Goal: Task Accomplishment & Management: Manage account settings

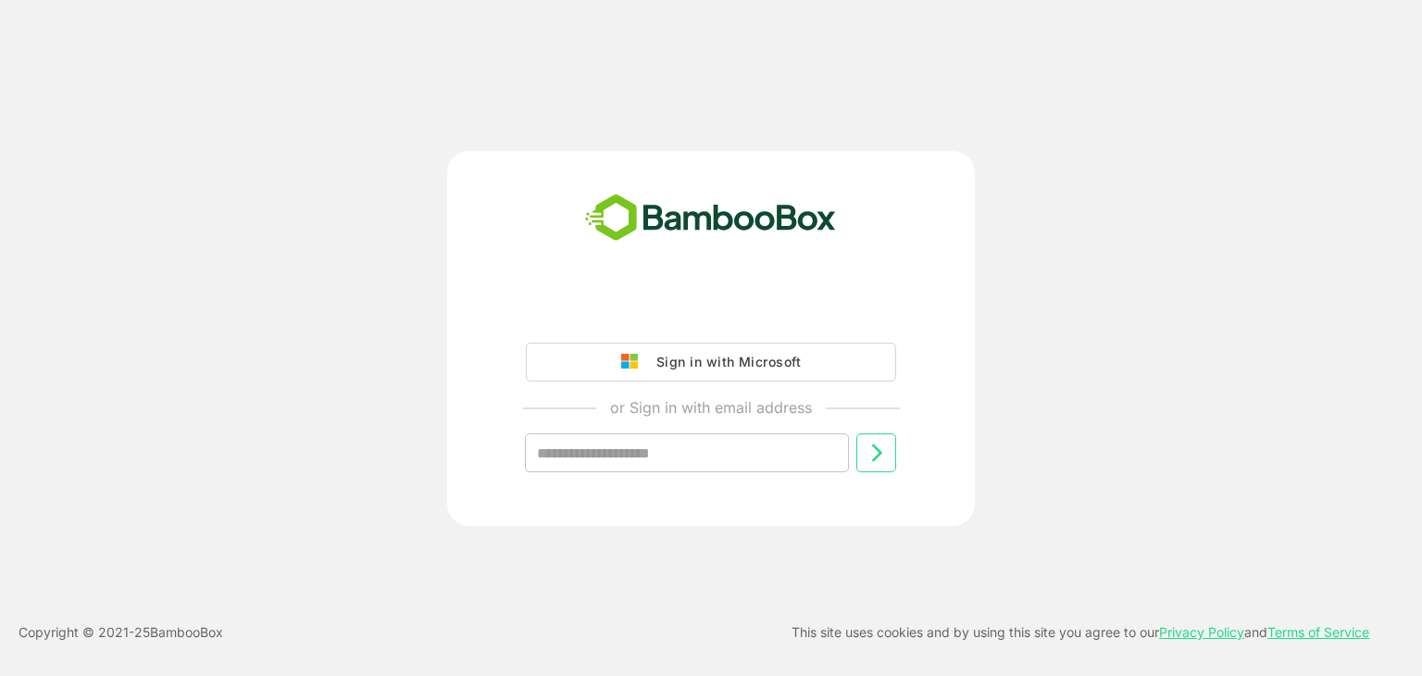
click at [1095, 379] on div "Sign in with Microsoft or Sign in with email address ​" at bounding box center [712, 338] width 1138 height 375
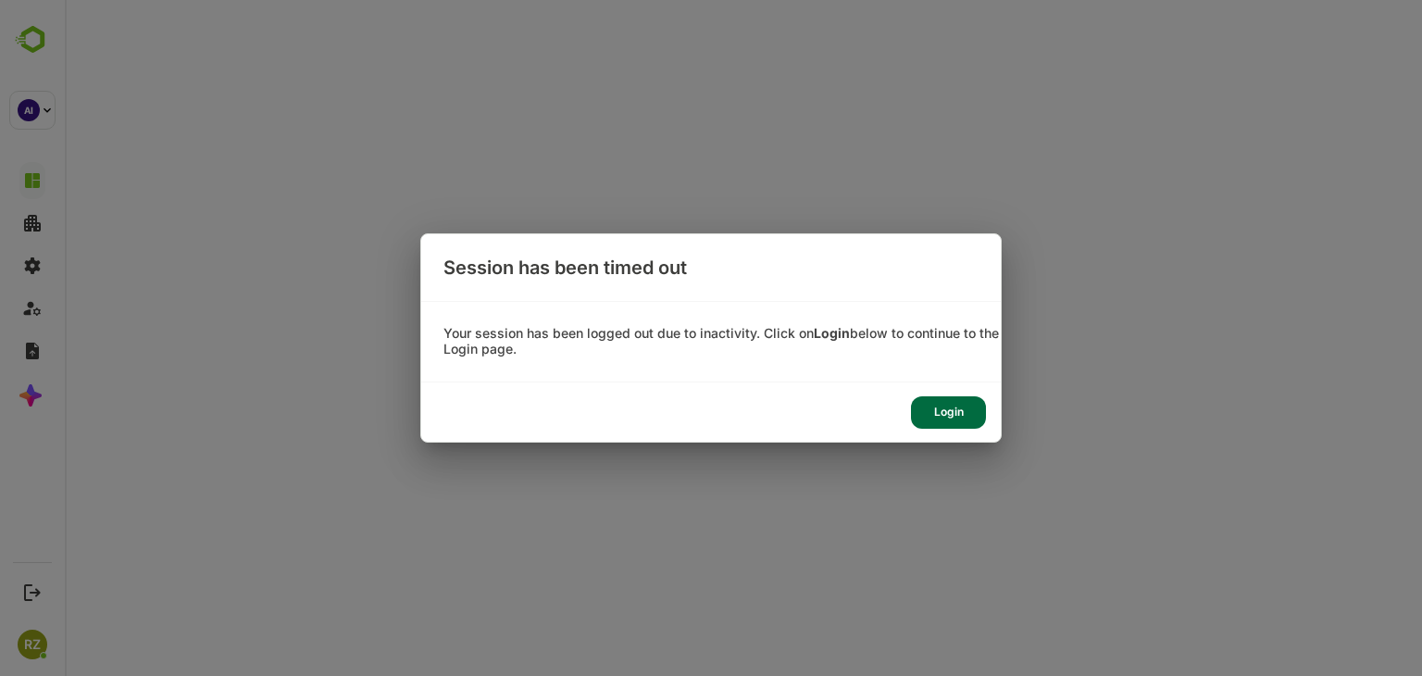
click at [967, 419] on div "Login" at bounding box center [948, 412] width 75 height 32
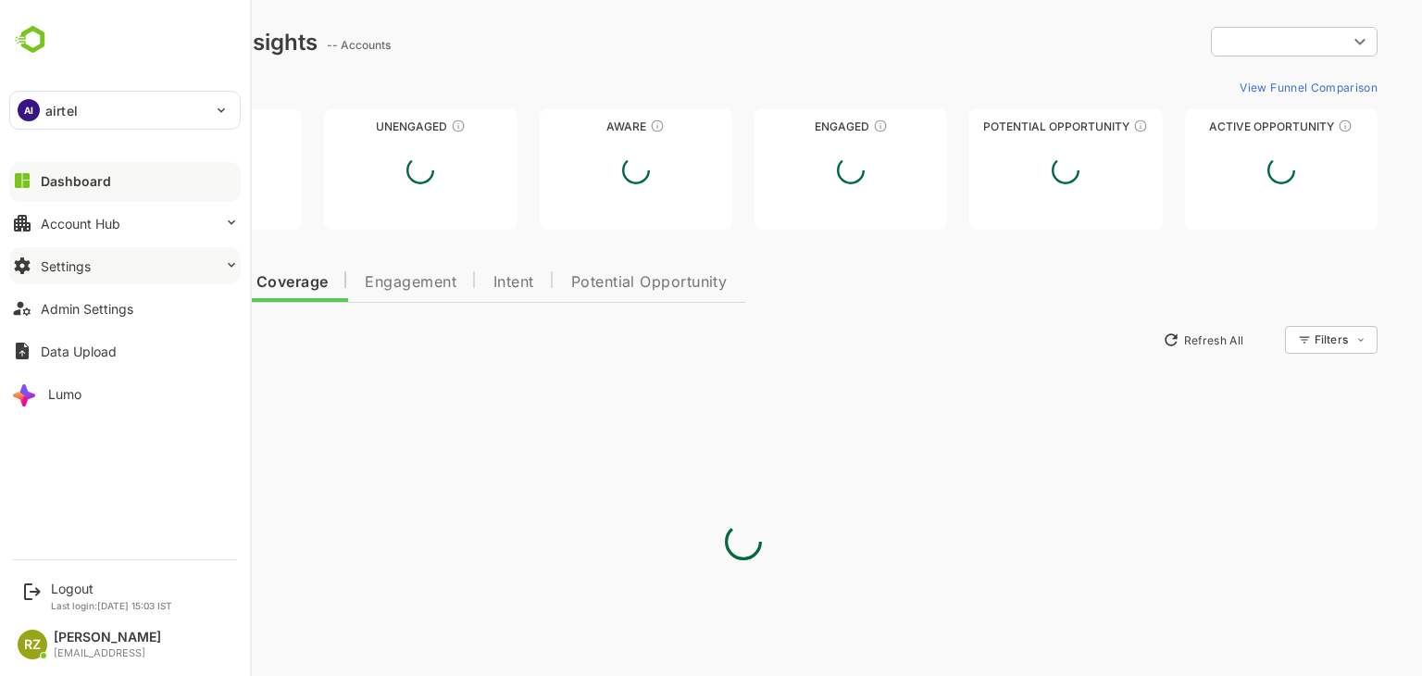
type input "**********"
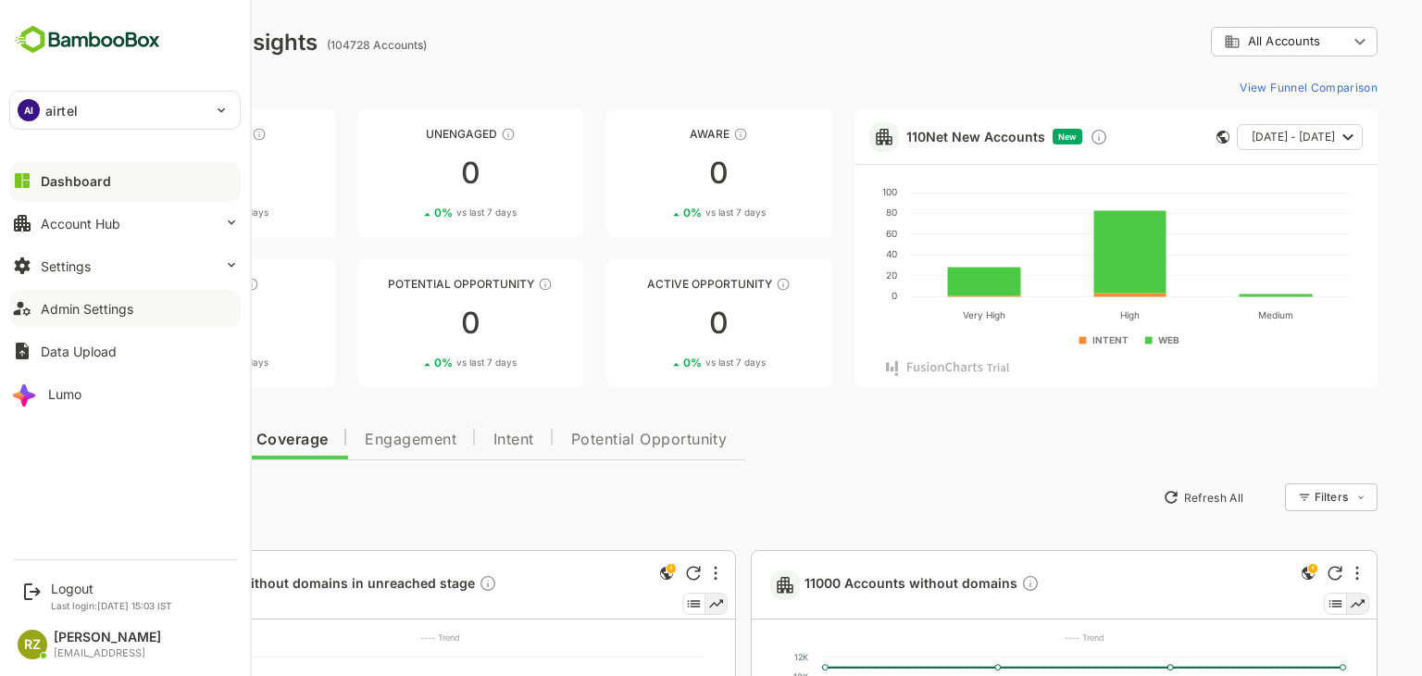
click at [140, 308] on button "Admin Settings" at bounding box center [124, 308] width 231 height 37
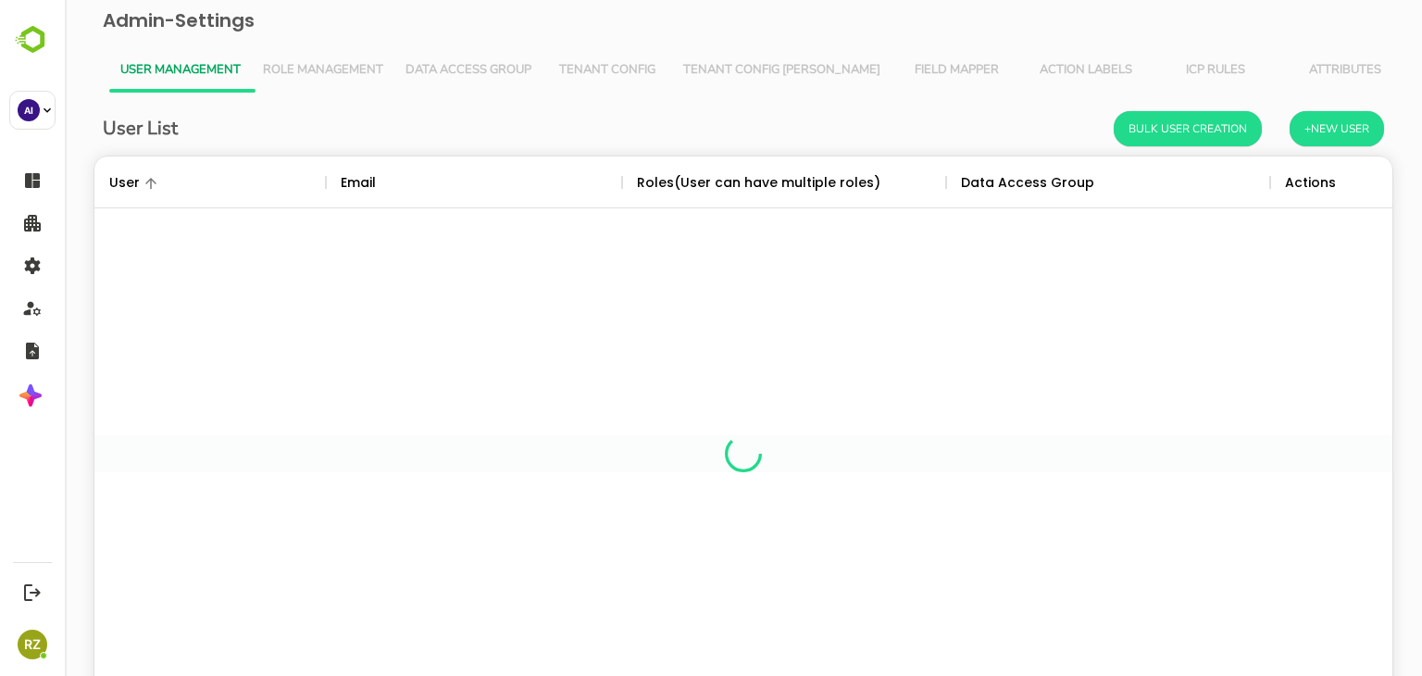
scroll to position [529, 1270]
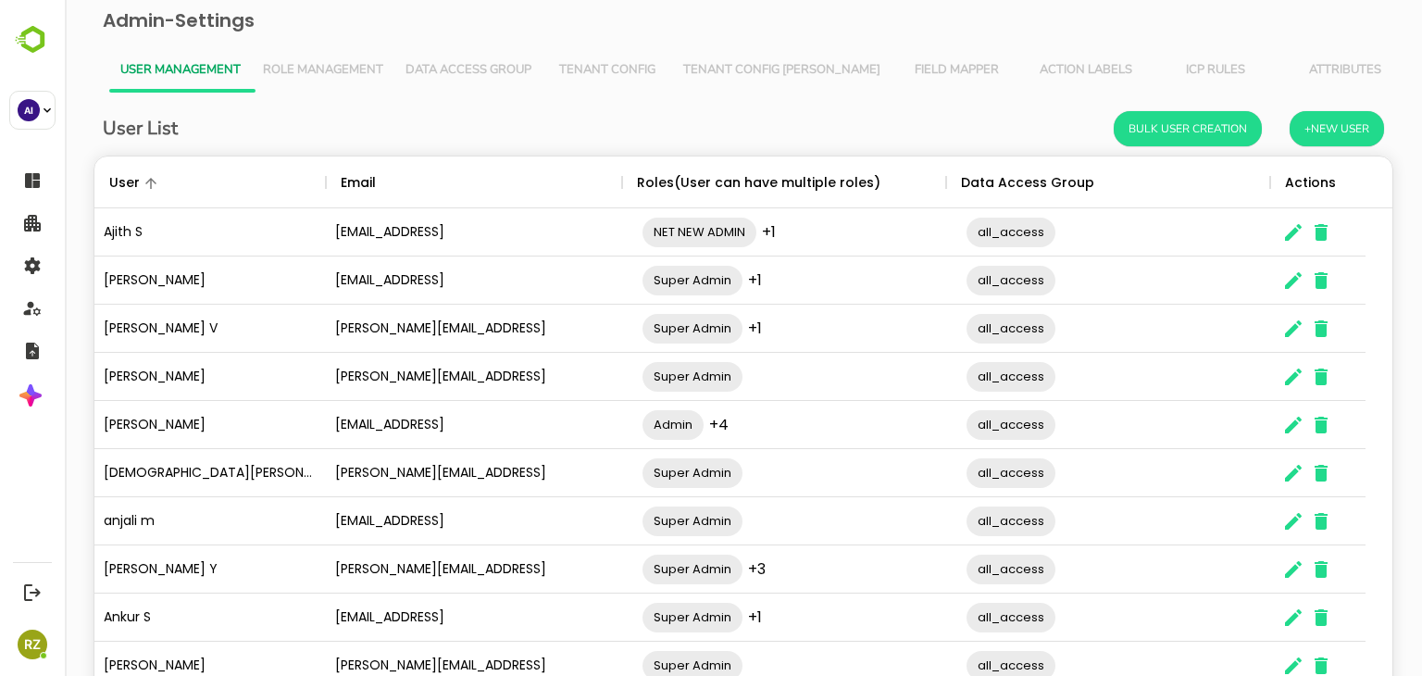
click at [741, 65] on span "Tenant Config [PERSON_NAME]" at bounding box center [781, 70] width 197 height 15
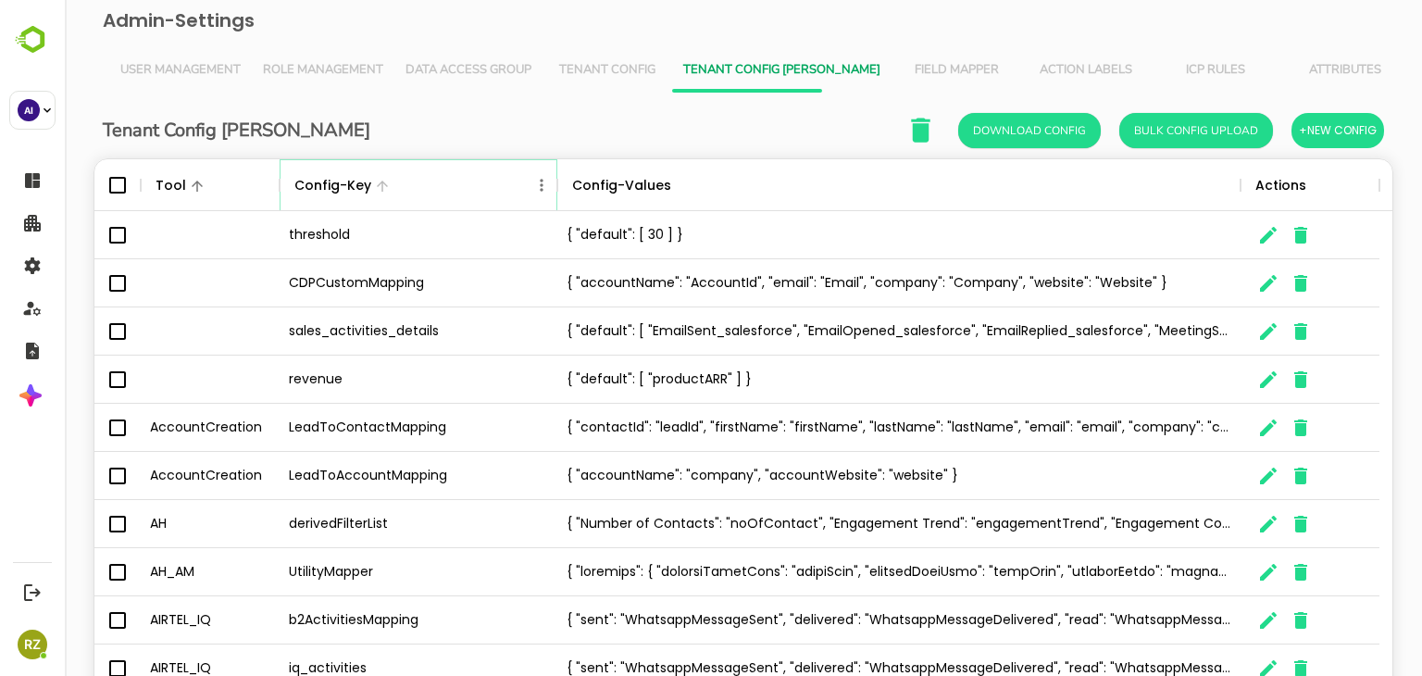
click at [537, 186] on icon "Menu" at bounding box center [541, 185] width 19 height 19
click at [482, 320] on li "Filter" at bounding box center [490, 320] width 128 height 33
select select "*********"
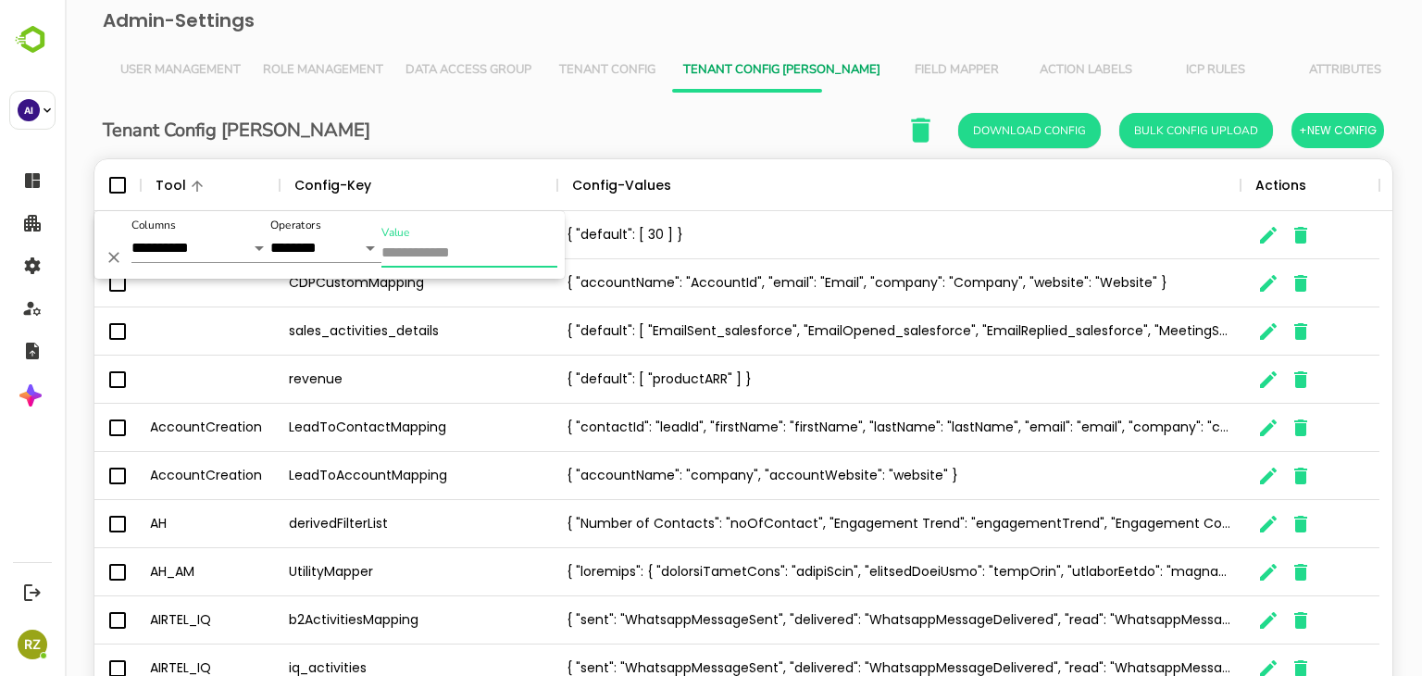
click at [438, 247] on input "Value" at bounding box center [469, 254] width 176 height 27
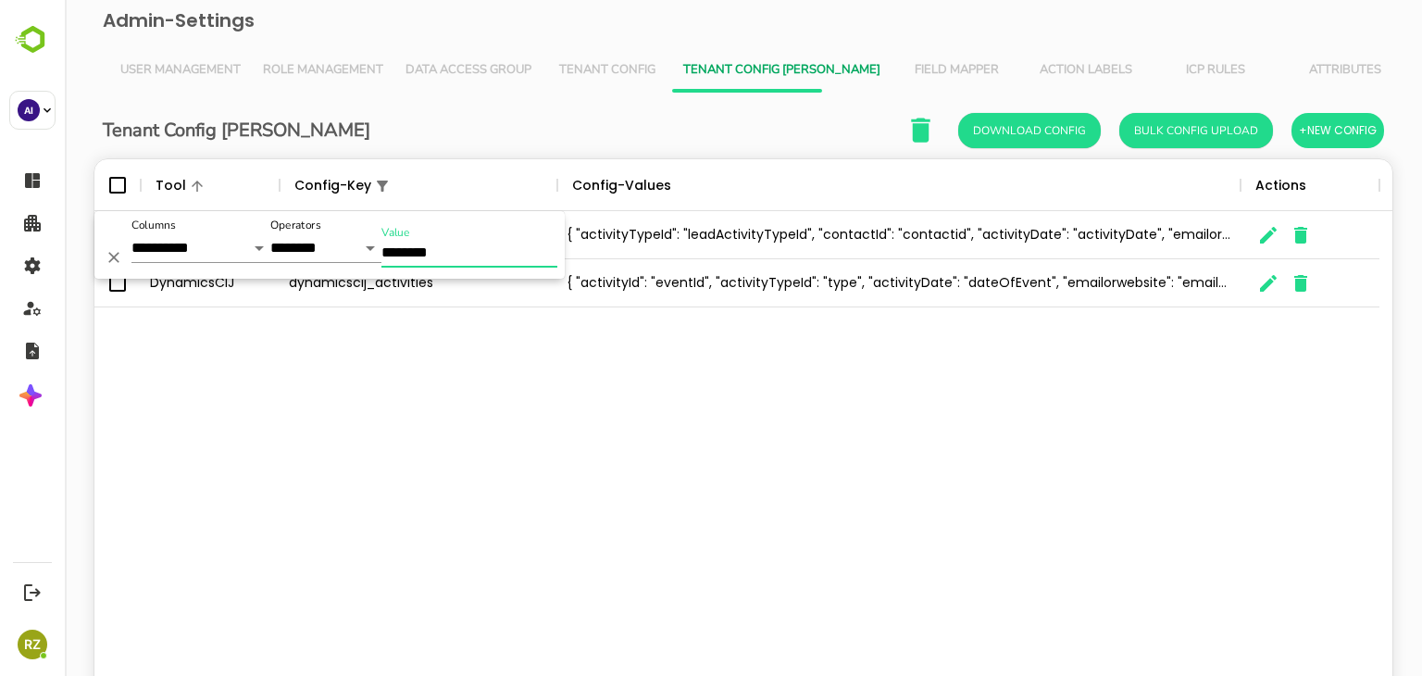
type input "********"
click at [457, 433] on div "Dynamics dynamics_activities { "activityTypeId": "leadActivityTypeId", "contact…" at bounding box center [743, 456] width 1298 height 491
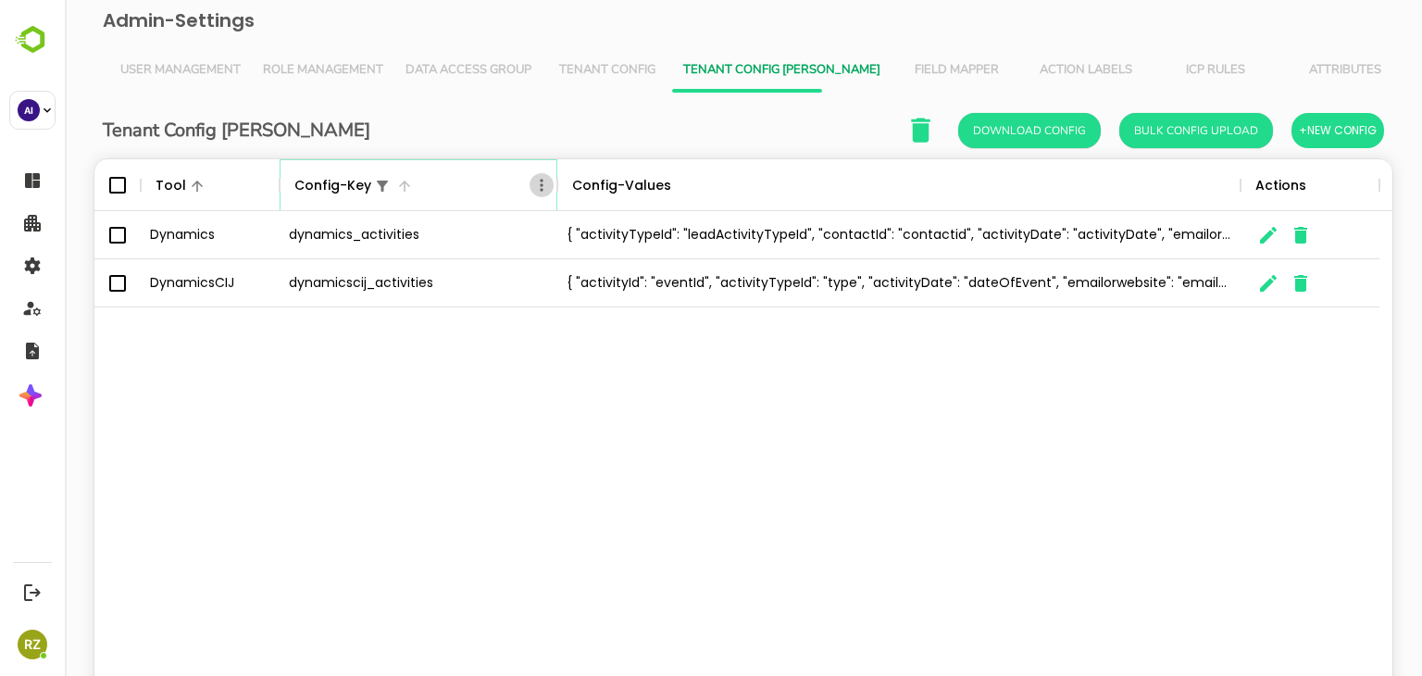
click at [536, 178] on icon "Menu" at bounding box center [541, 185] width 19 height 19
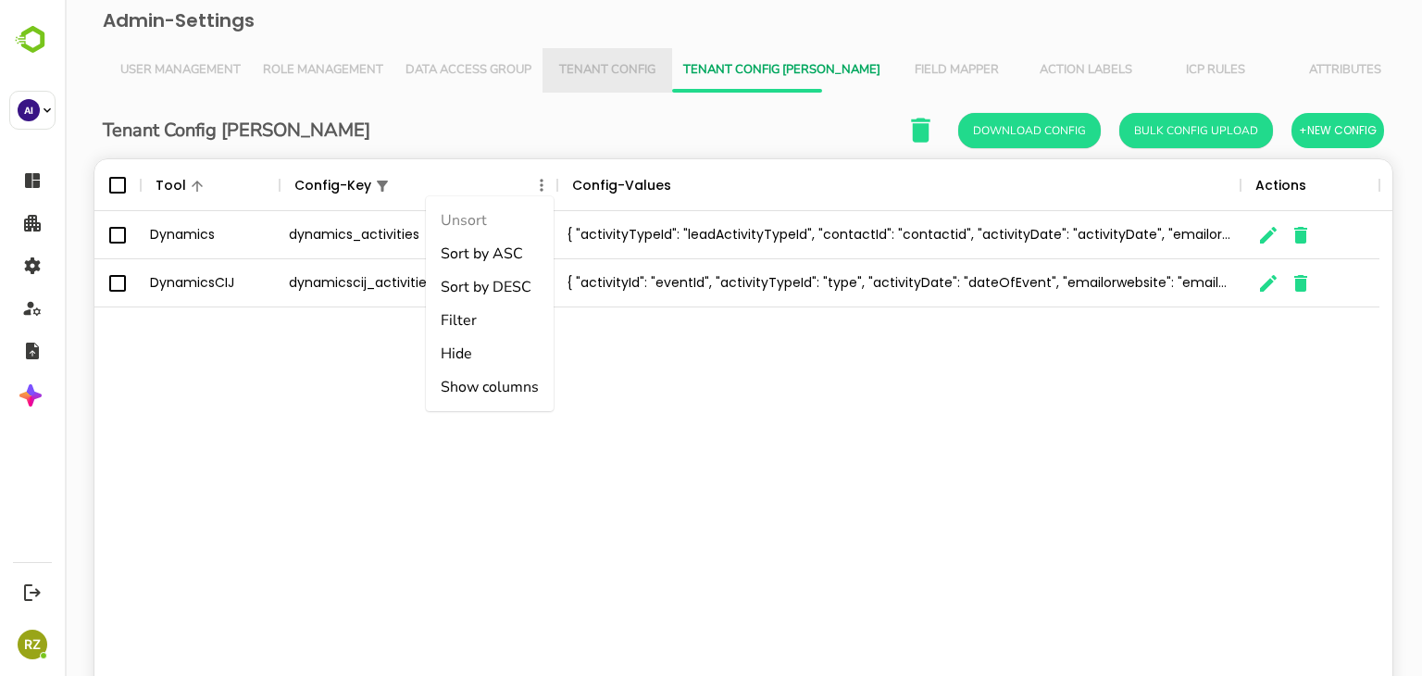
click at [609, 75] on span "Tenant Config" at bounding box center [607, 70] width 107 height 15
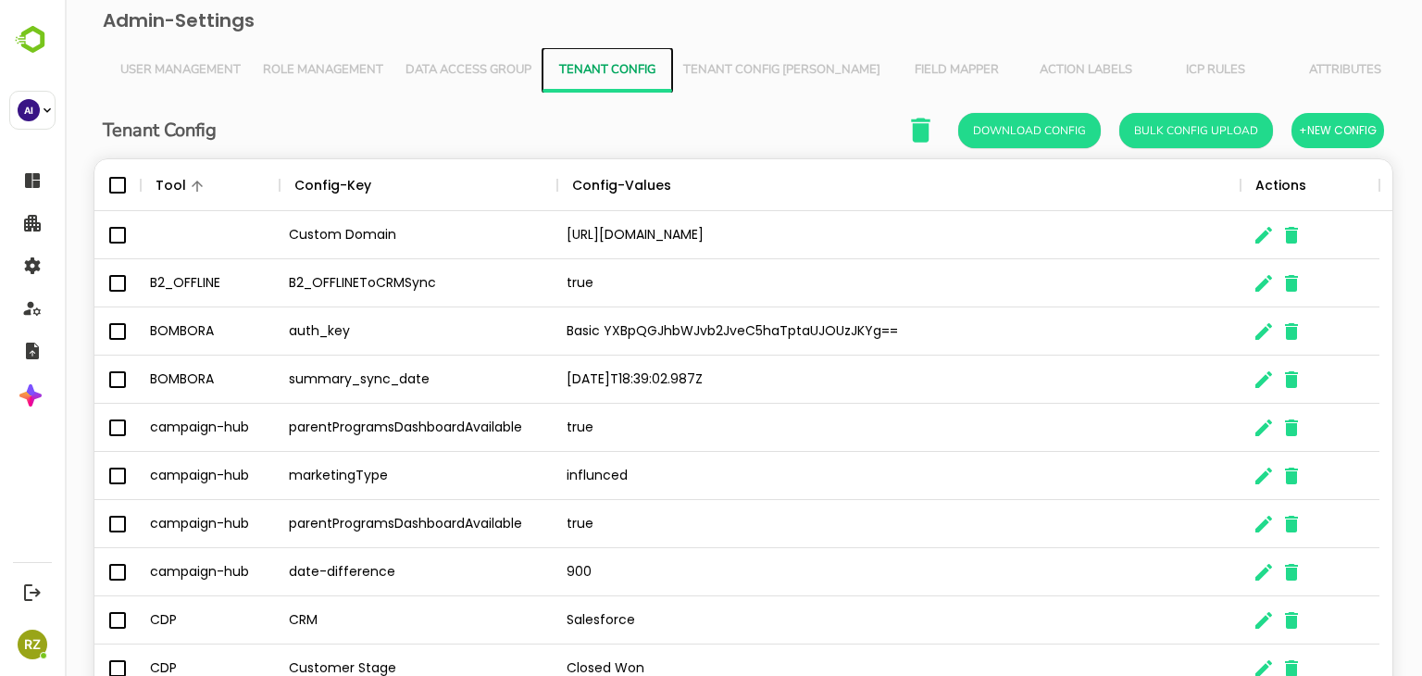
scroll to position [121, 0]
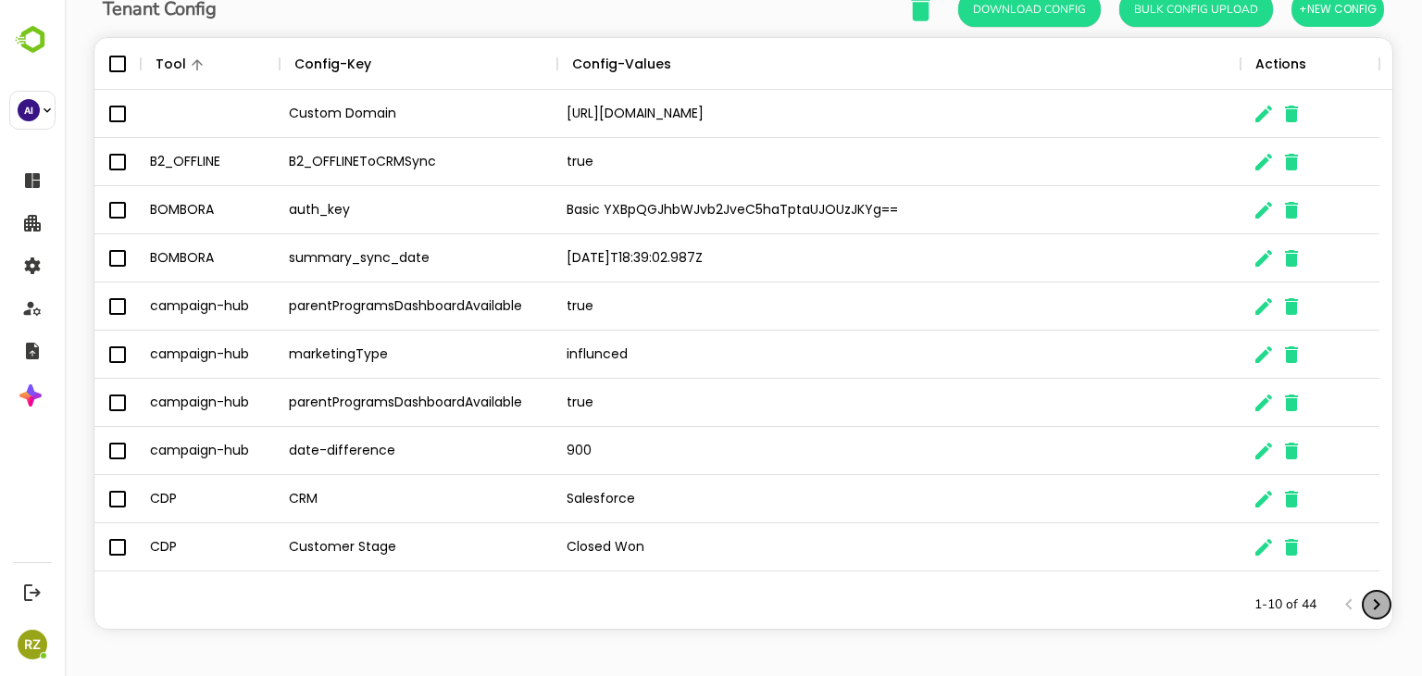
click at [1374, 606] on icon "Next page" at bounding box center [1377, 604] width 6 height 11
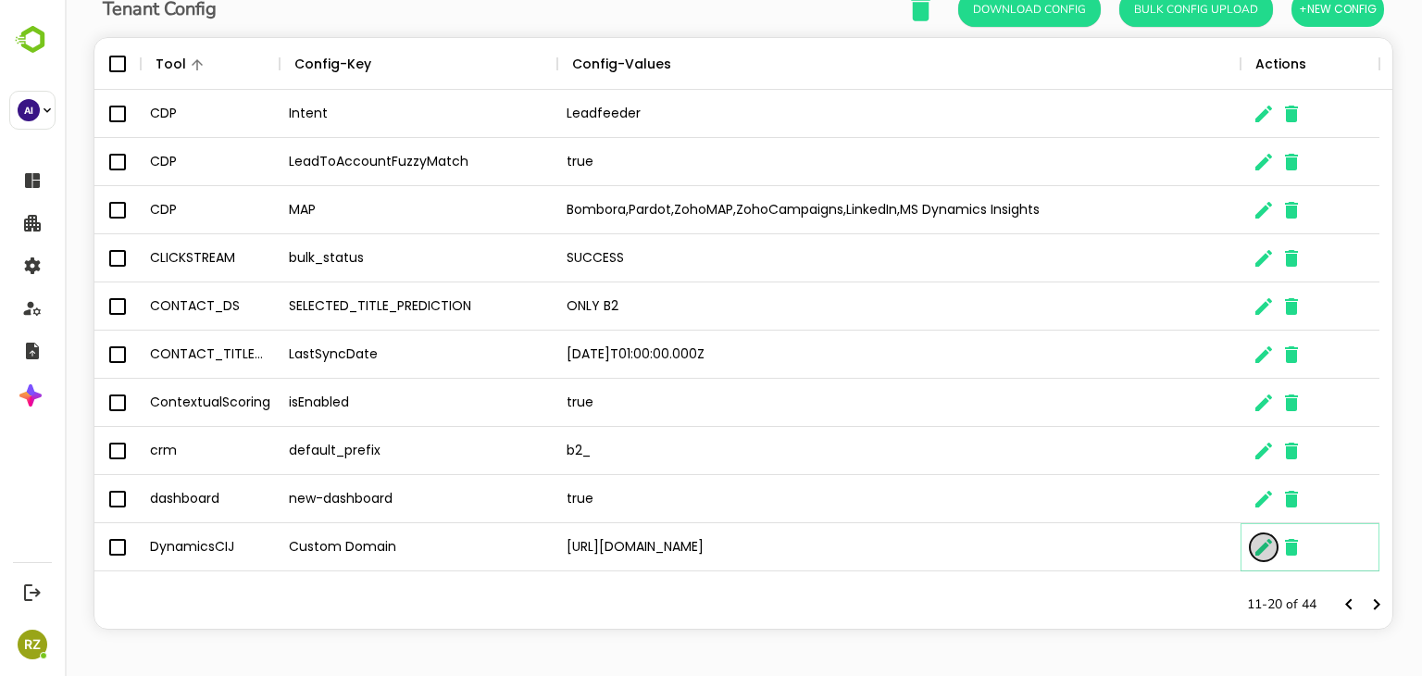
click at [1257, 550] on icon "The User Data" at bounding box center [1264, 547] width 17 height 17
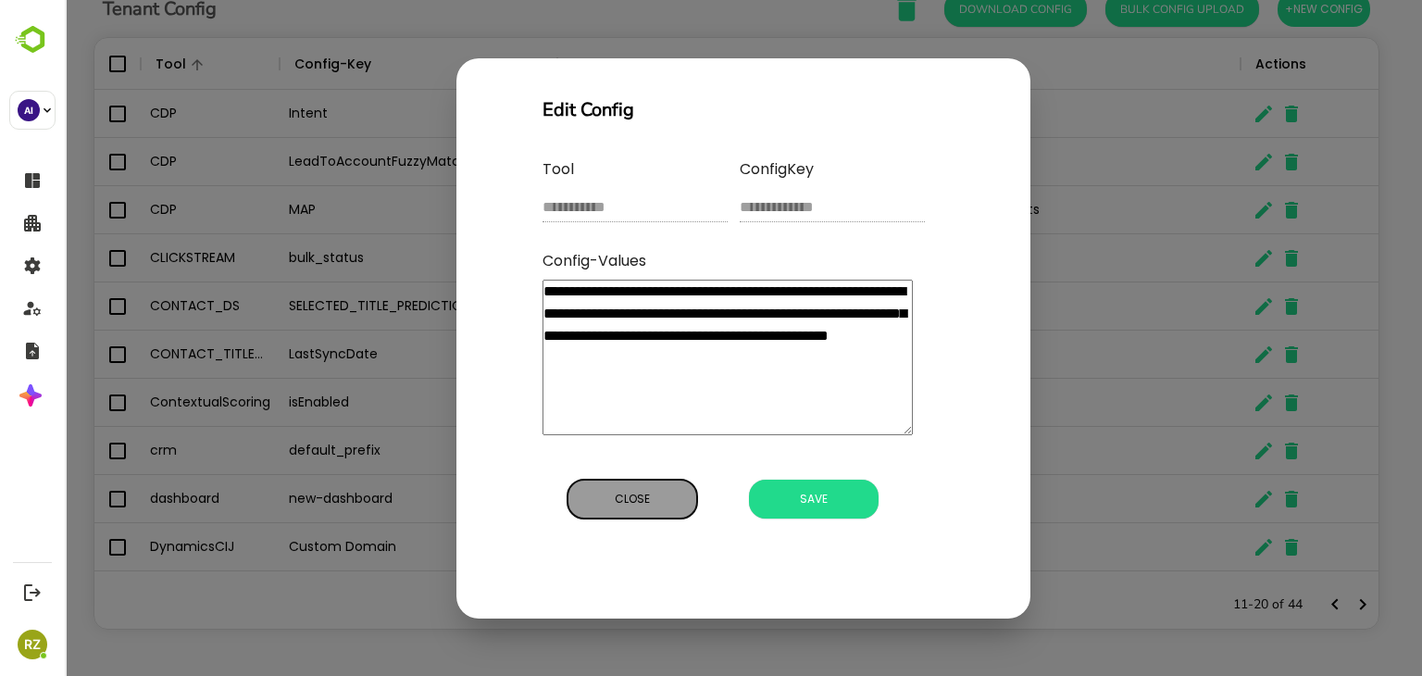
click at [657, 499] on span "Close" at bounding box center [632, 499] width 111 height 24
type textarea "*"
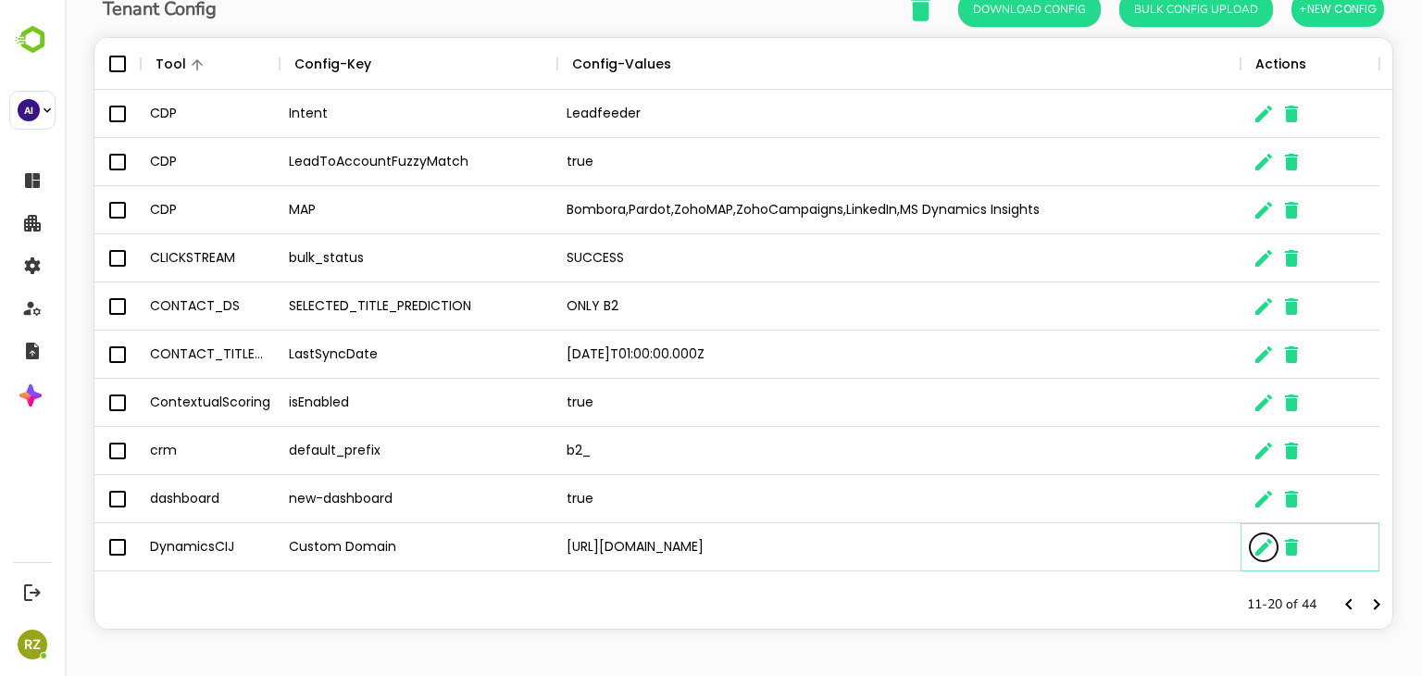
scroll to position [15, 15]
click at [1367, 605] on icon "Next page" at bounding box center [1377, 605] width 22 height 22
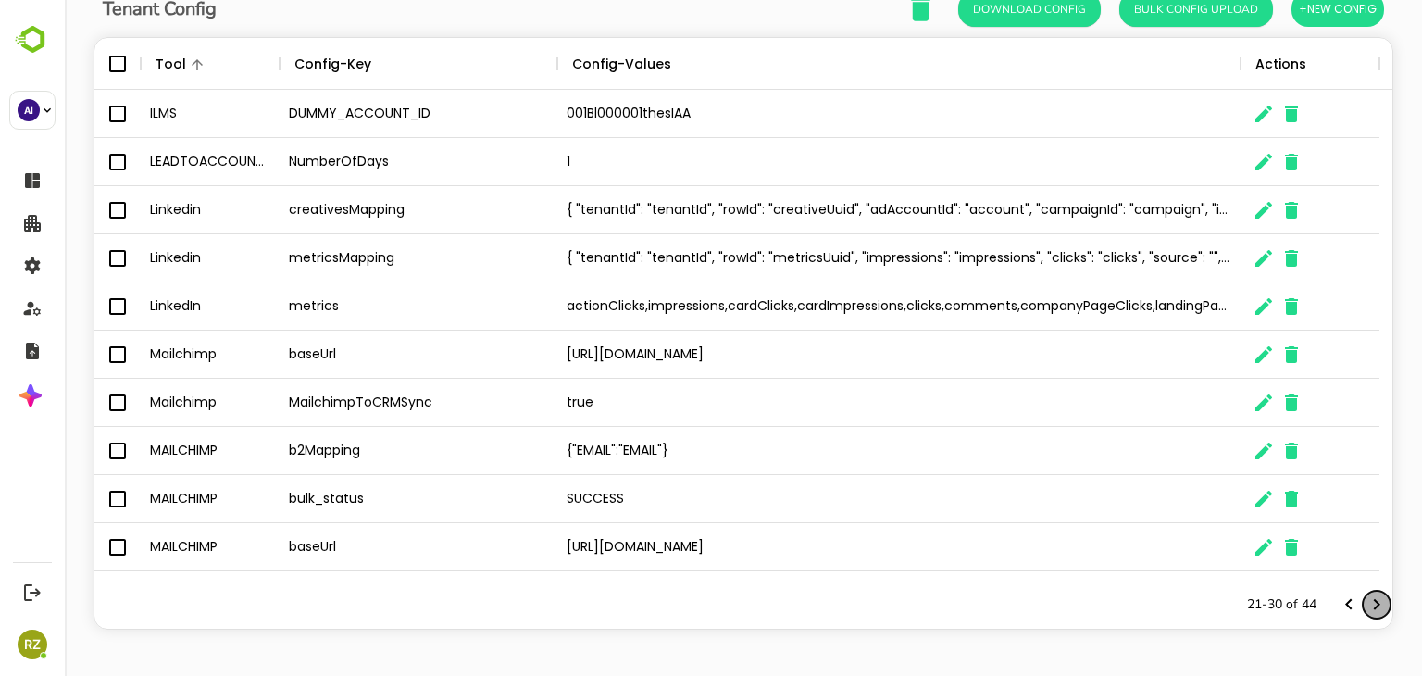
click at [1366, 608] on icon "Next page" at bounding box center [1377, 605] width 22 height 22
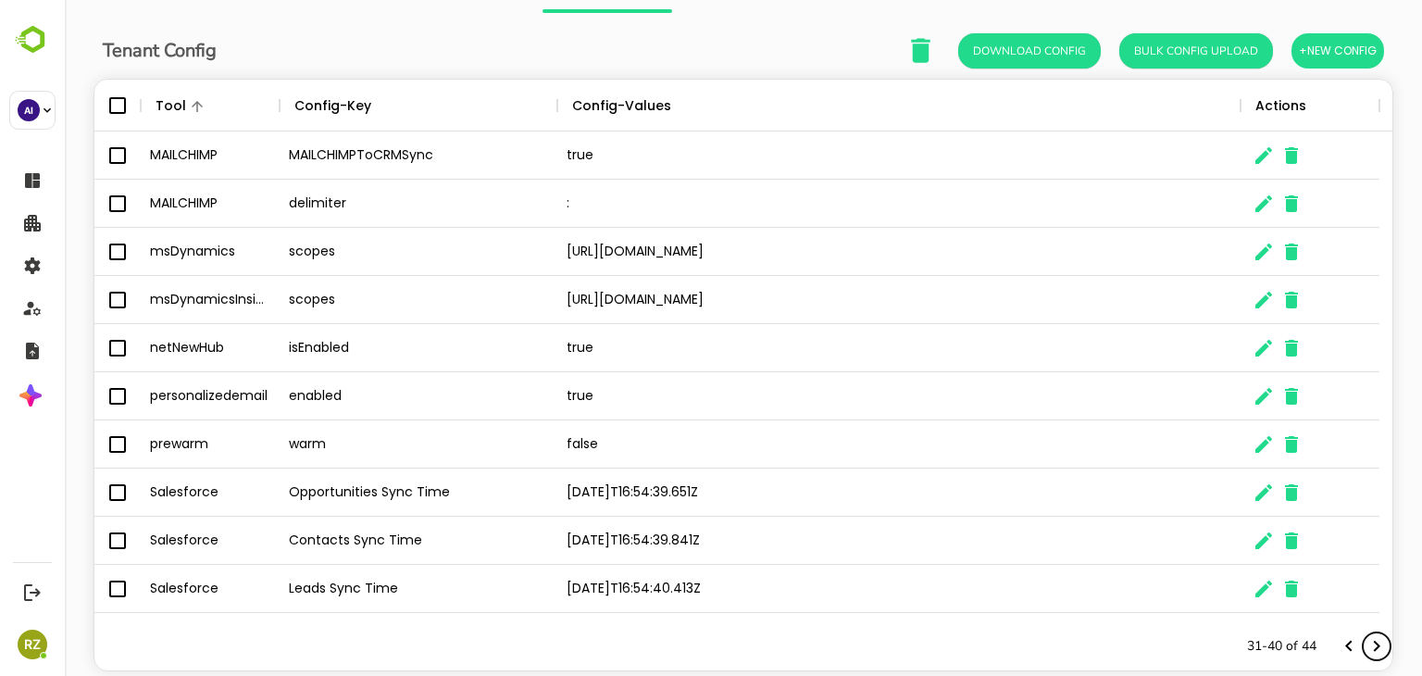
scroll to position [79, 0]
click at [1374, 649] on icon "Next page" at bounding box center [1377, 647] width 6 height 11
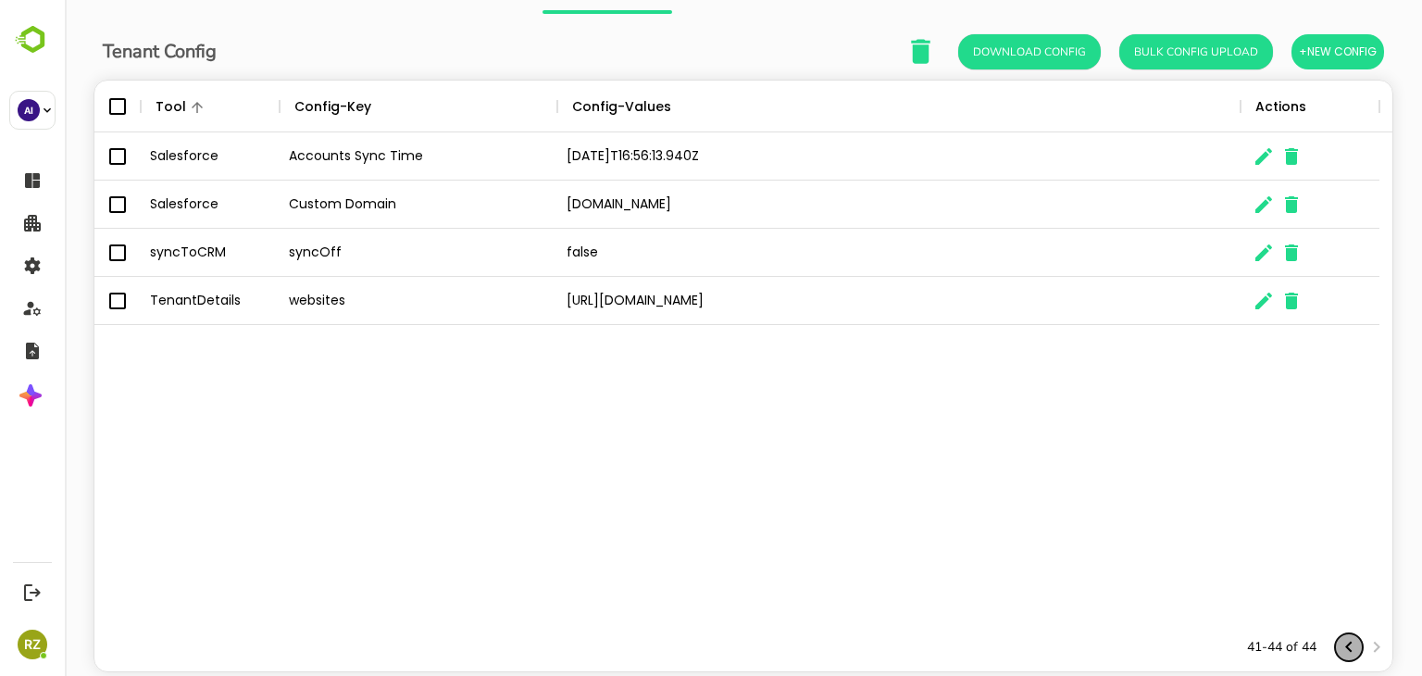
click at [1345, 648] on icon "Previous page" at bounding box center [1348, 647] width 6 height 11
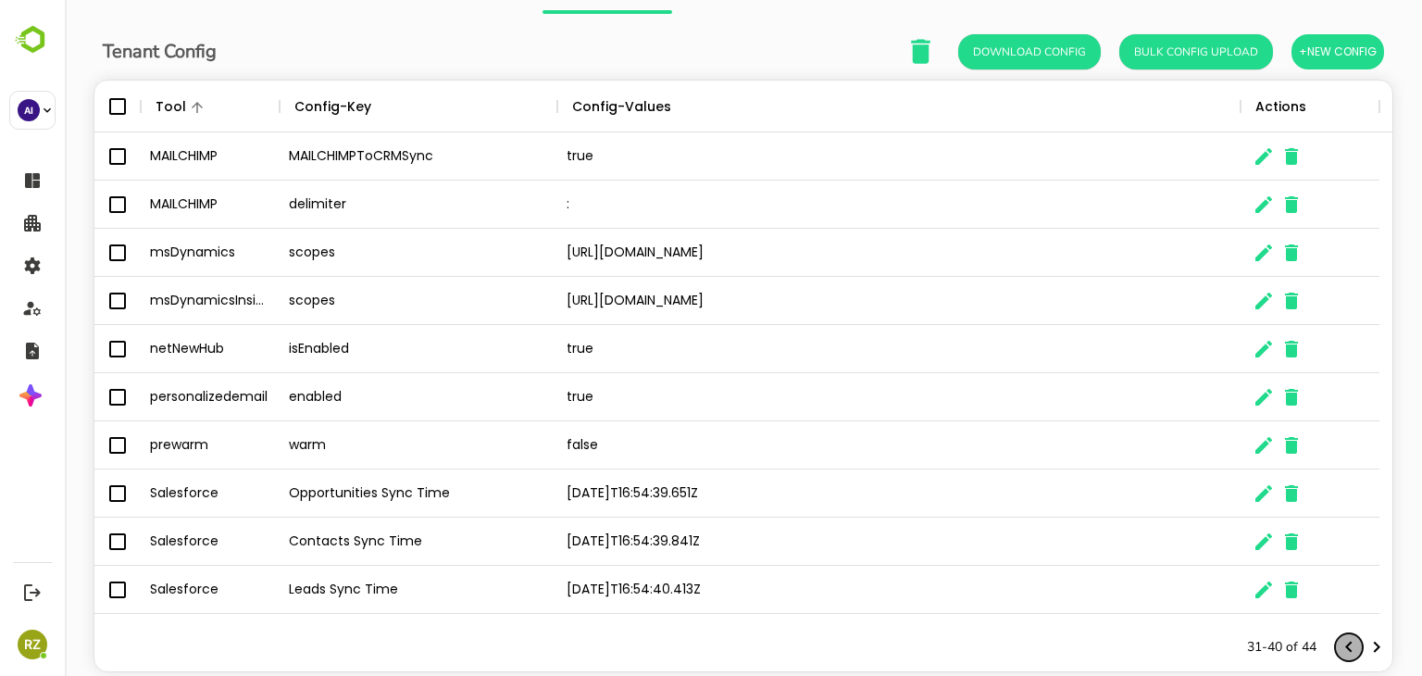
click at [1345, 648] on icon "Previous page" at bounding box center [1348, 647] width 6 height 11
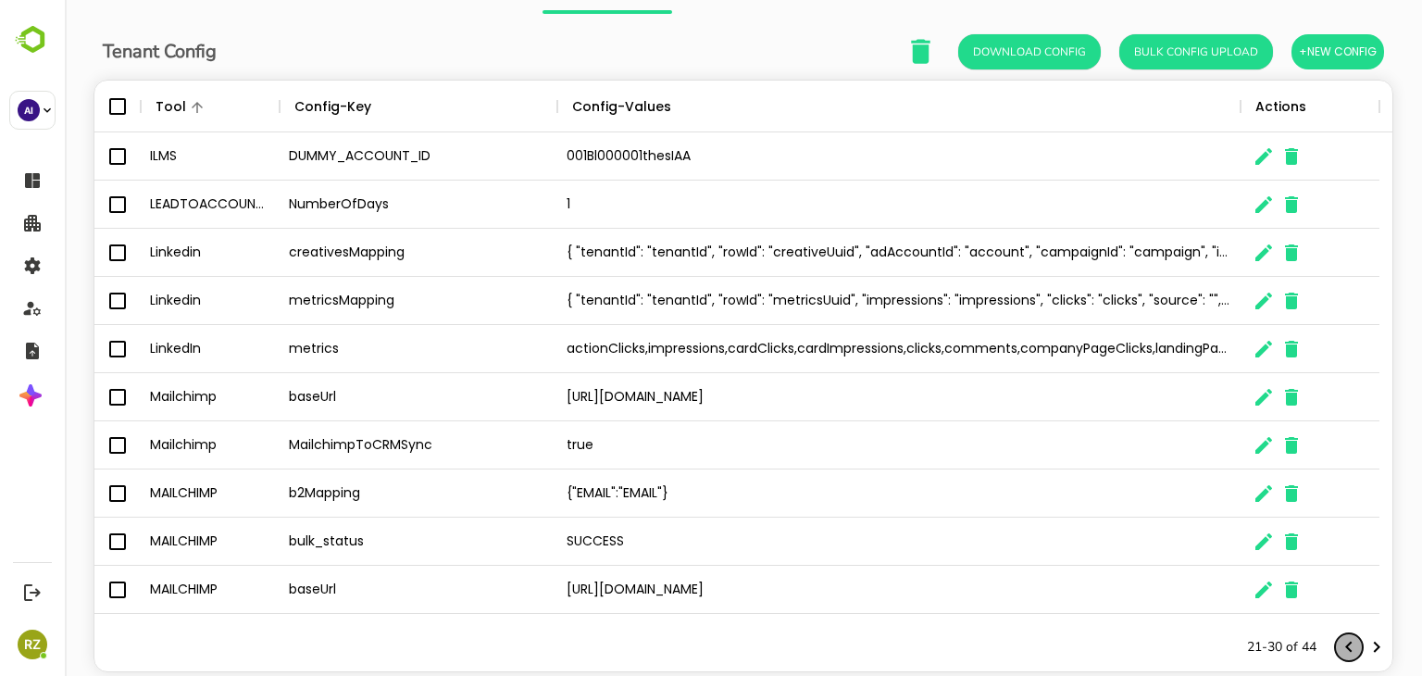
click at [1345, 648] on icon "Previous page" at bounding box center [1348, 647] width 6 height 11
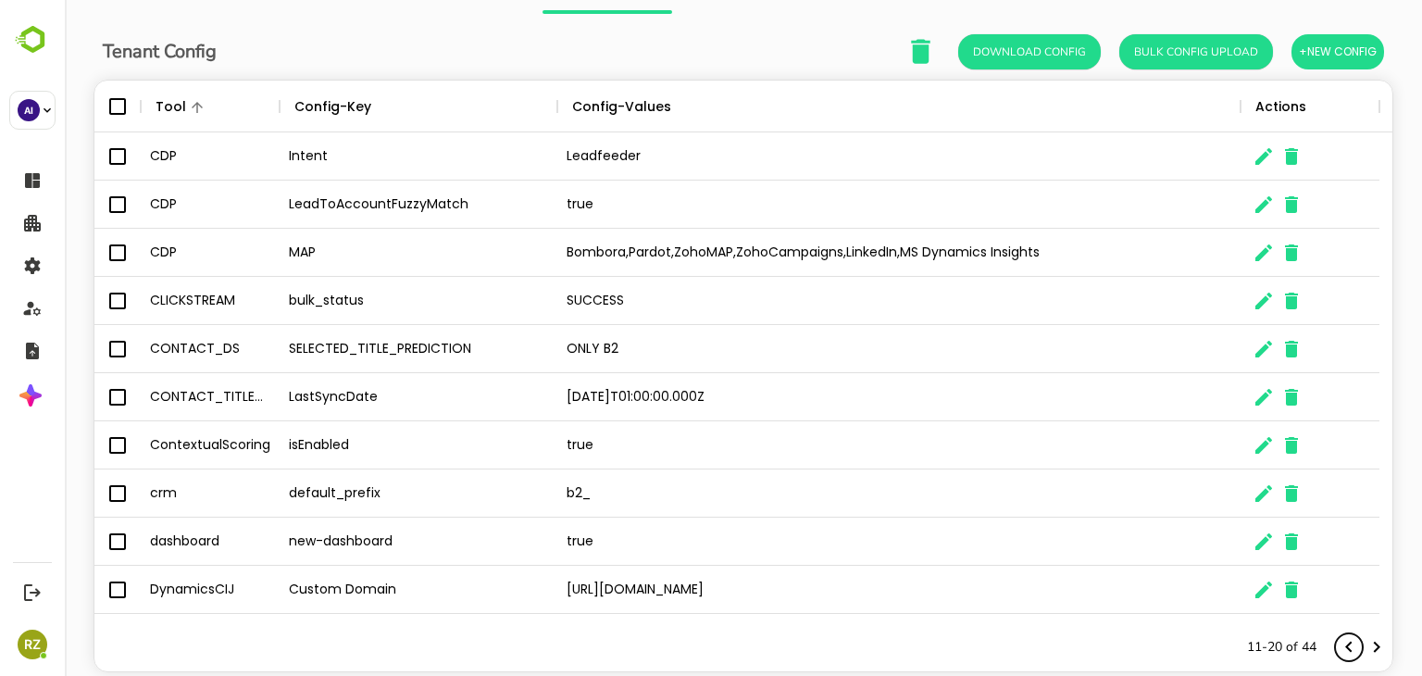
scroll to position [121, 0]
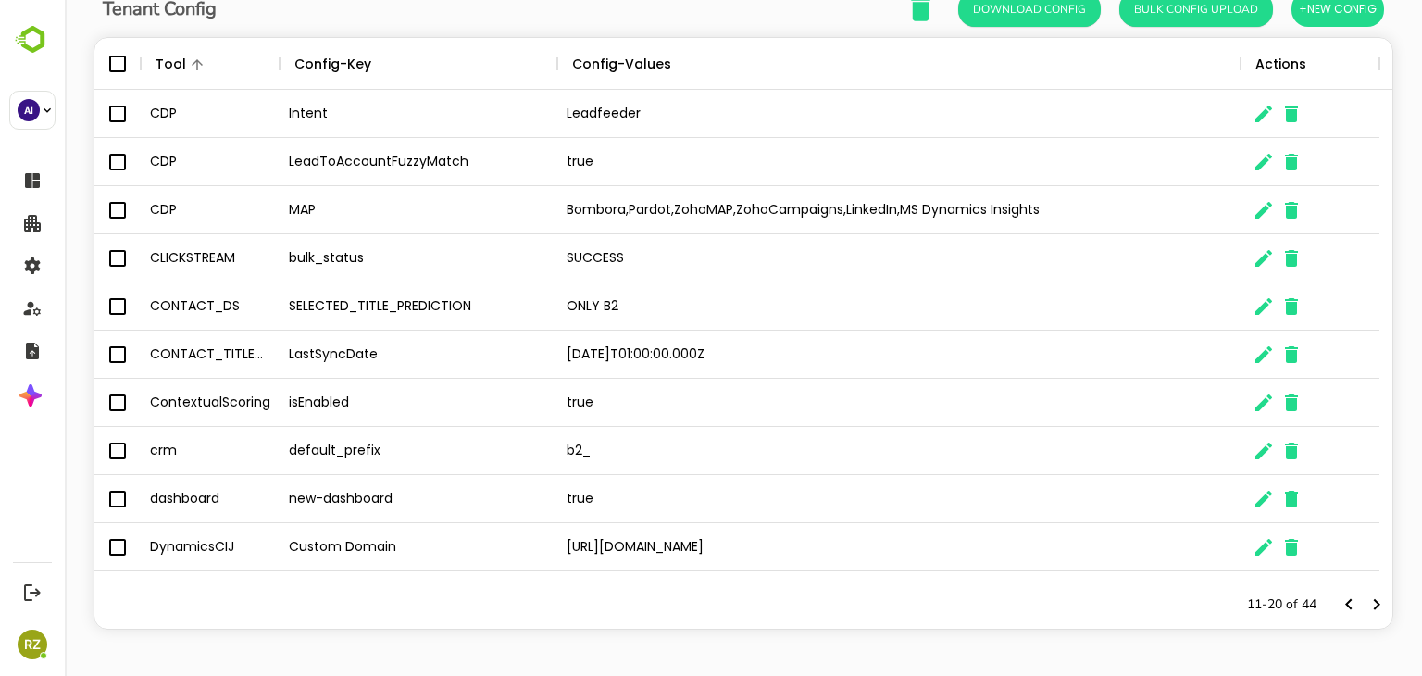
click at [1193, 545] on div "[URL][DOMAIN_NAME]" at bounding box center [898, 547] width 683 height 48
click at [1141, 538] on div "[URL][DOMAIN_NAME]" at bounding box center [898, 547] width 683 height 48
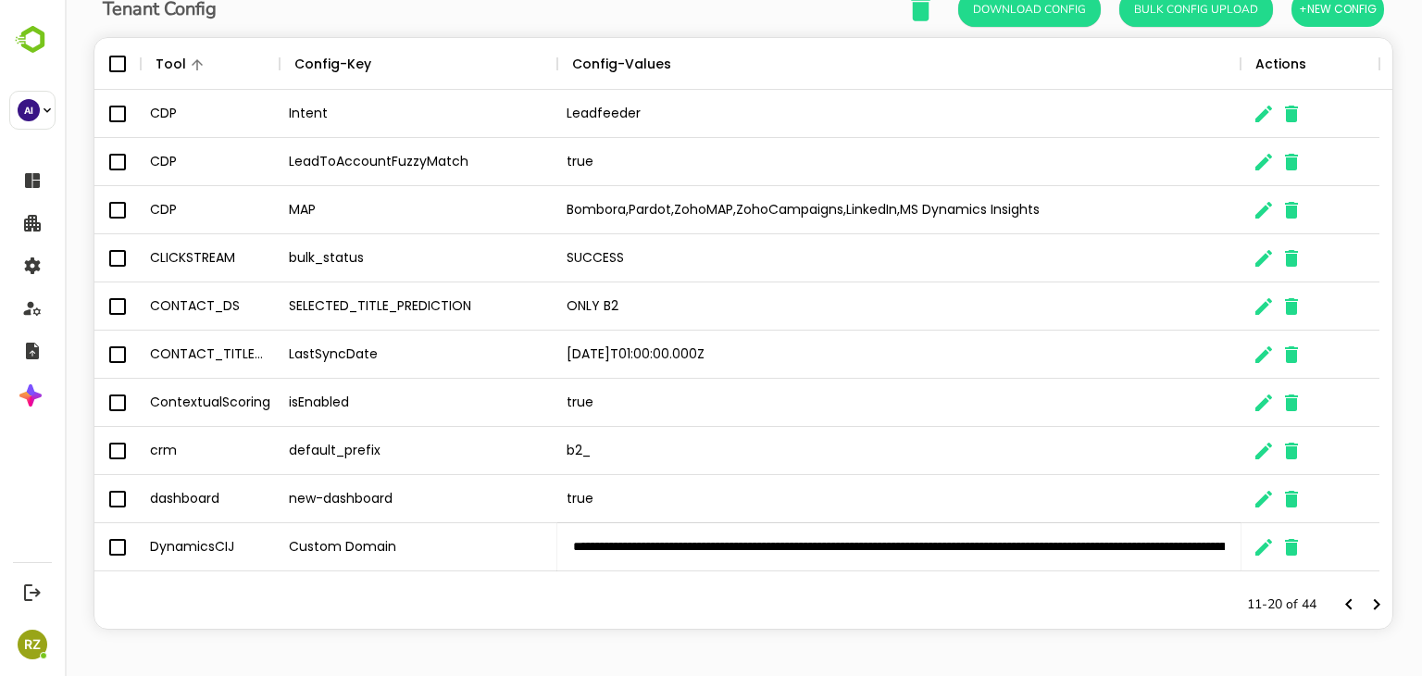
click at [1141, 538] on input "**********" at bounding box center [898, 547] width 681 height 44
click at [965, 608] on div "11-20 of 44" at bounding box center [743, 605] width 1298 height 48
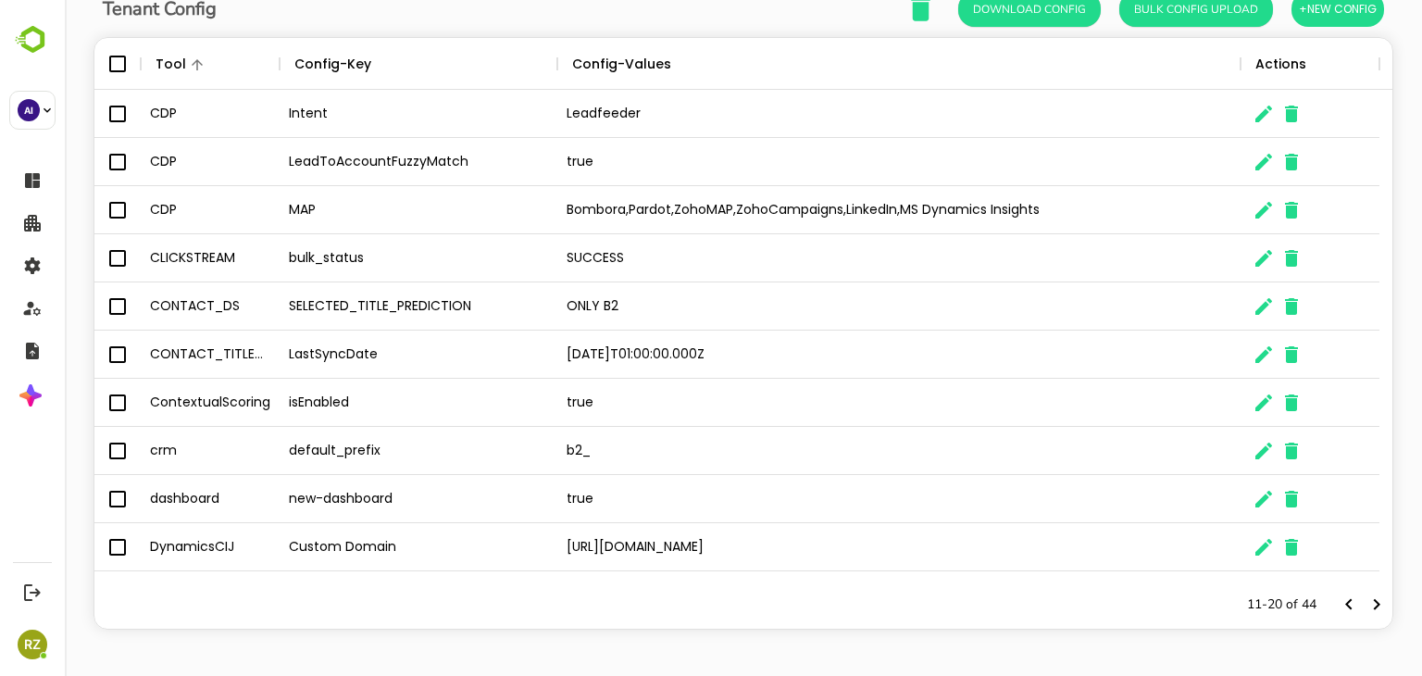
click at [821, 585] on div "11-20 of 44" at bounding box center [743, 605] width 1298 height 48
click at [670, 583] on div "11-20 of 44" at bounding box center [743, 605] width 1298 height 48
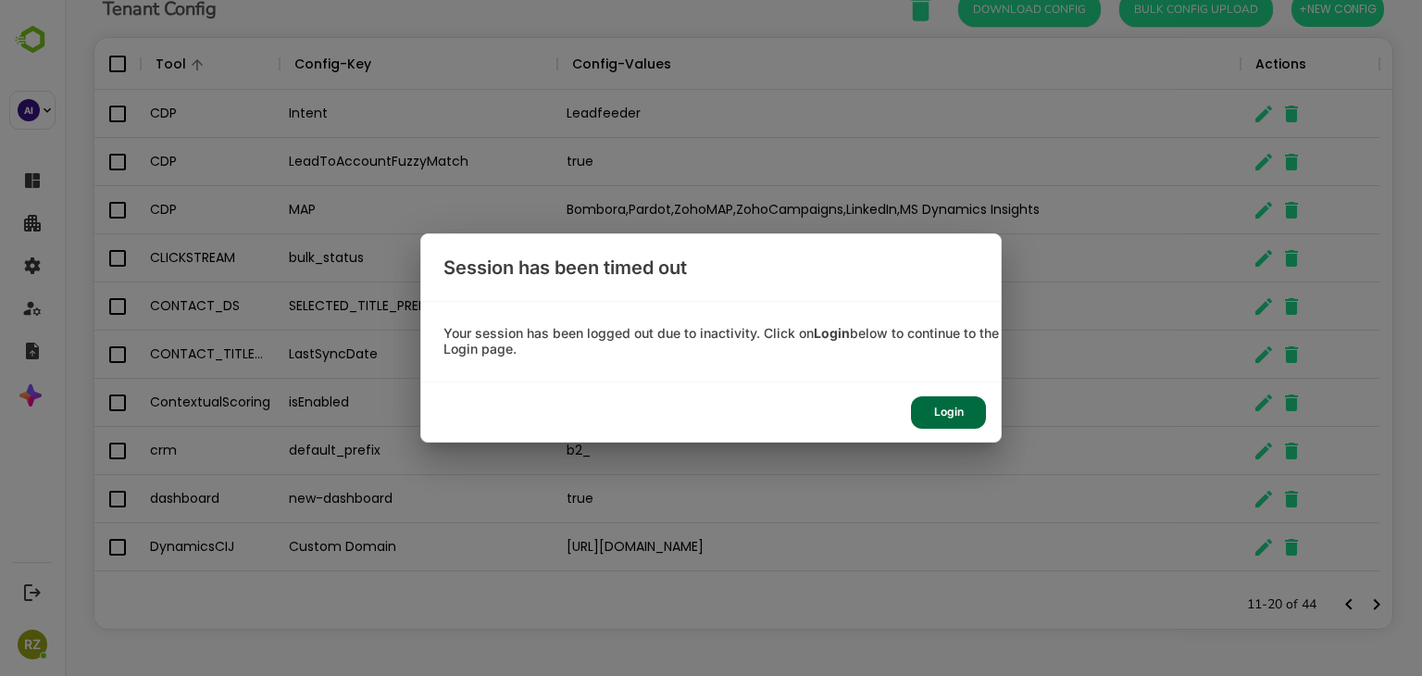
scroll to position [529, 1270]
